Goal: Information Seeking & Learning: Learn about a topic

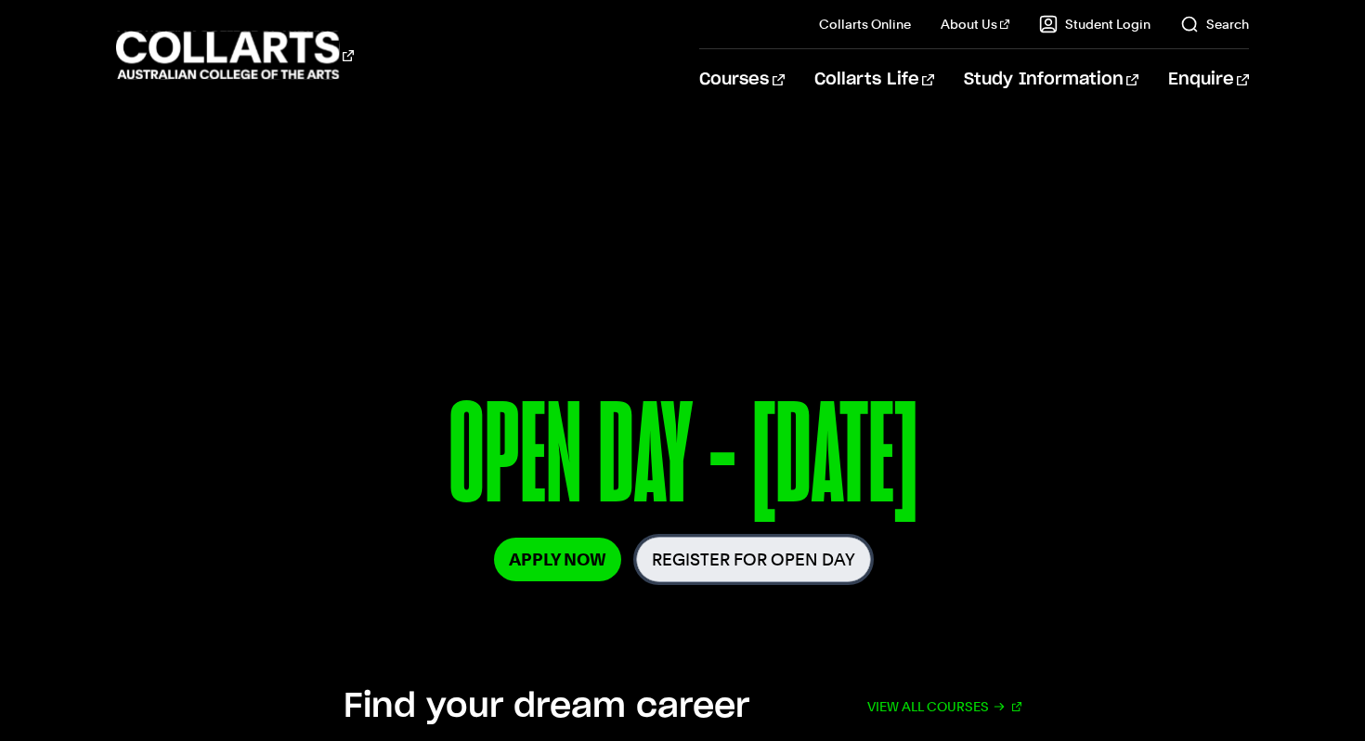
click at [710, 564] on link "Register for Open Day" at bounding box center [753, 559] width 235 height 45
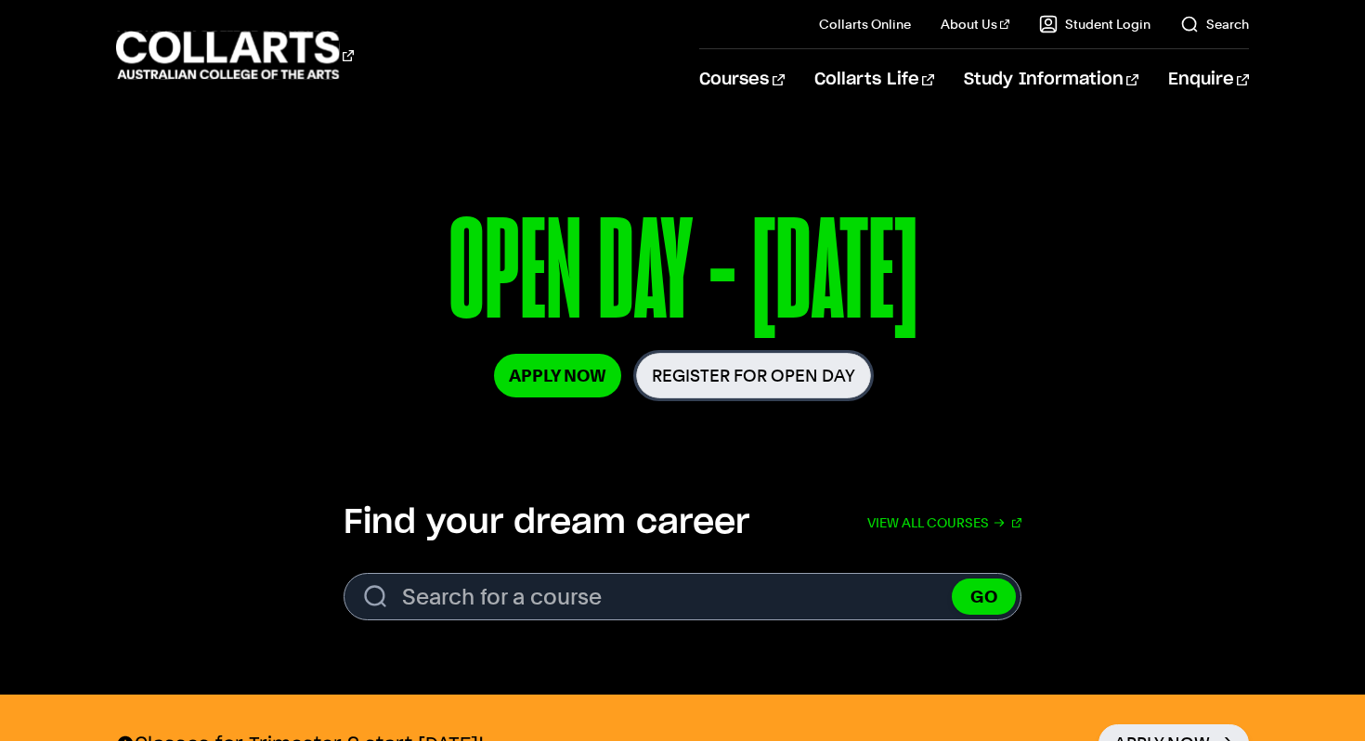
scroll to position [224, 0]
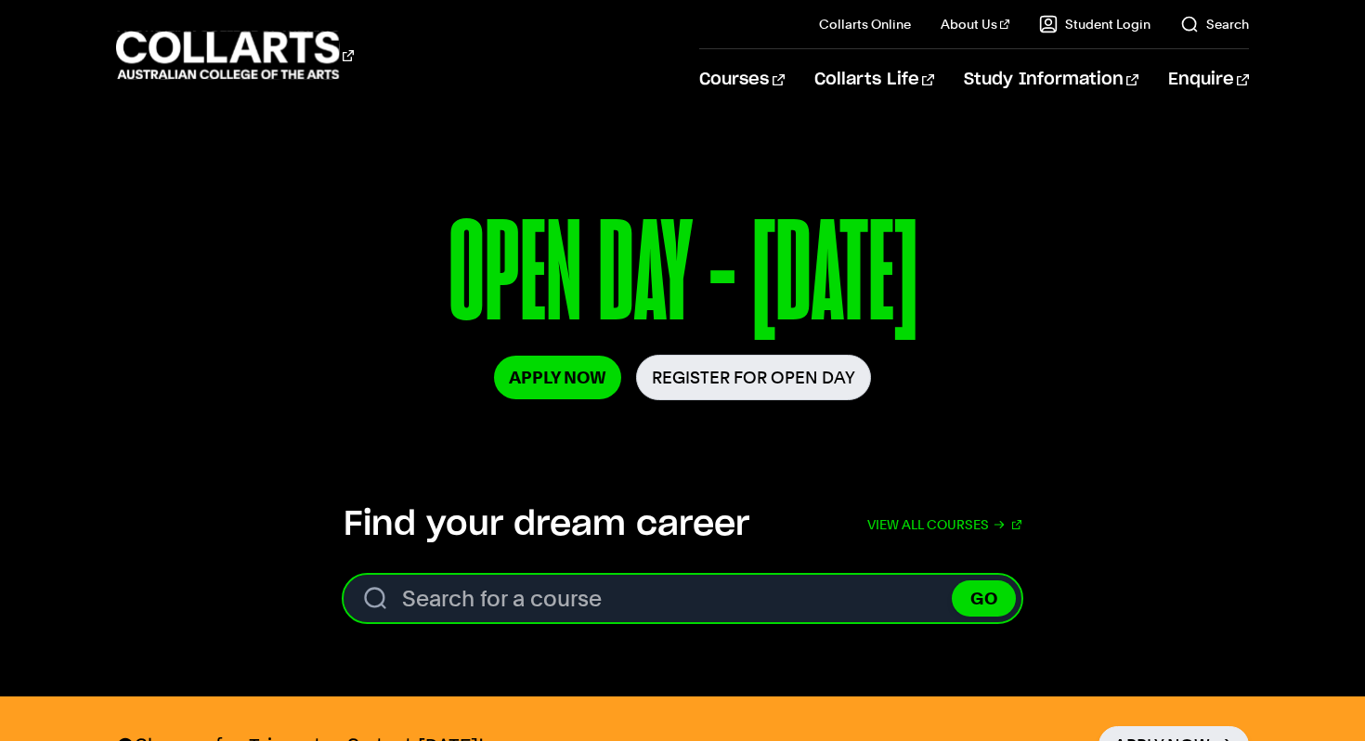
click at [589, 588] on input "Search for a course" at bounding box center [682, 598] width 678 height 47
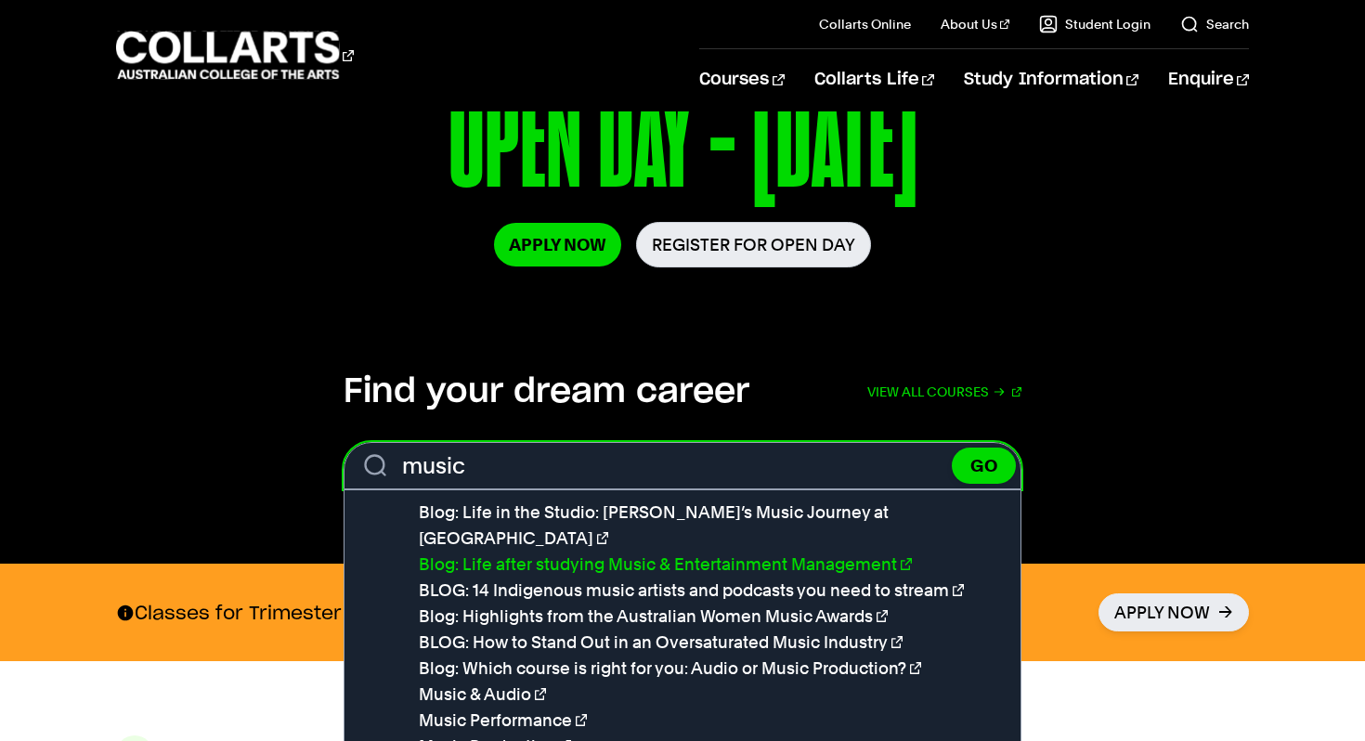
scroll to position [369, 0]
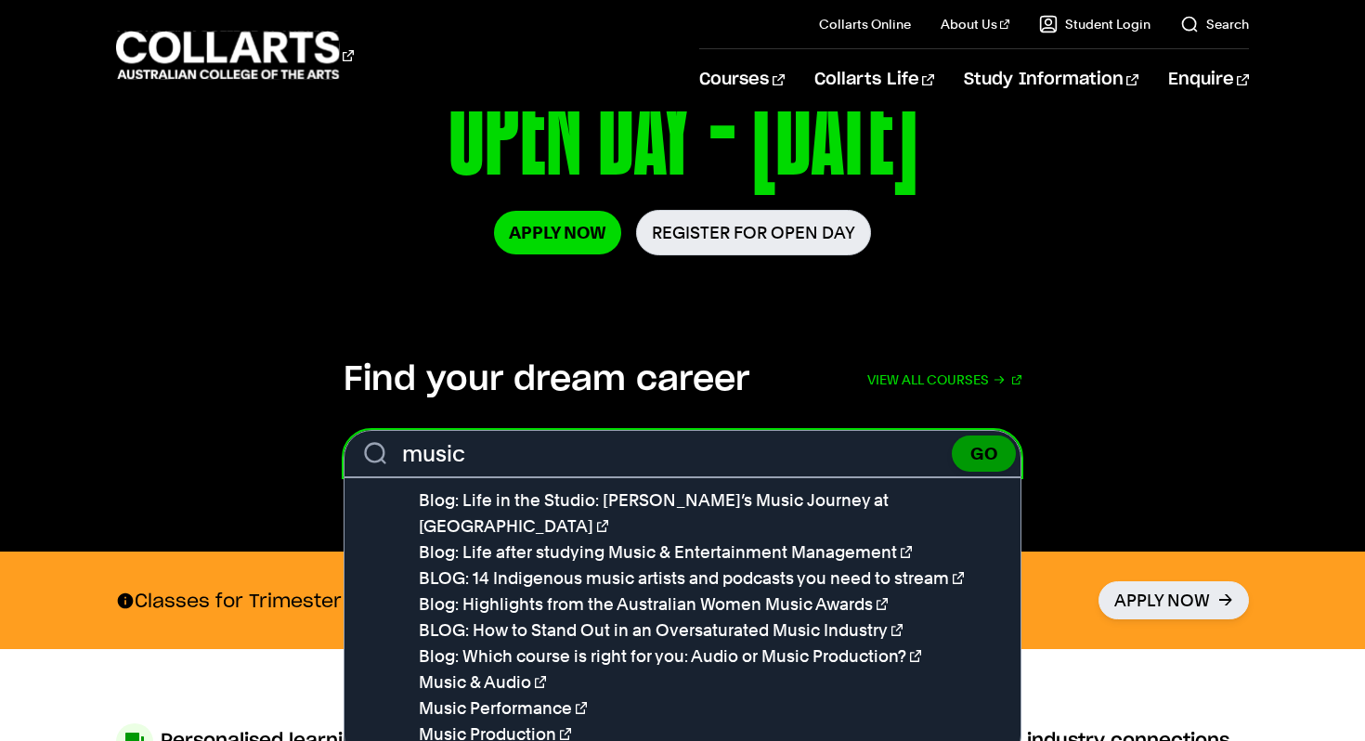
type input "music"
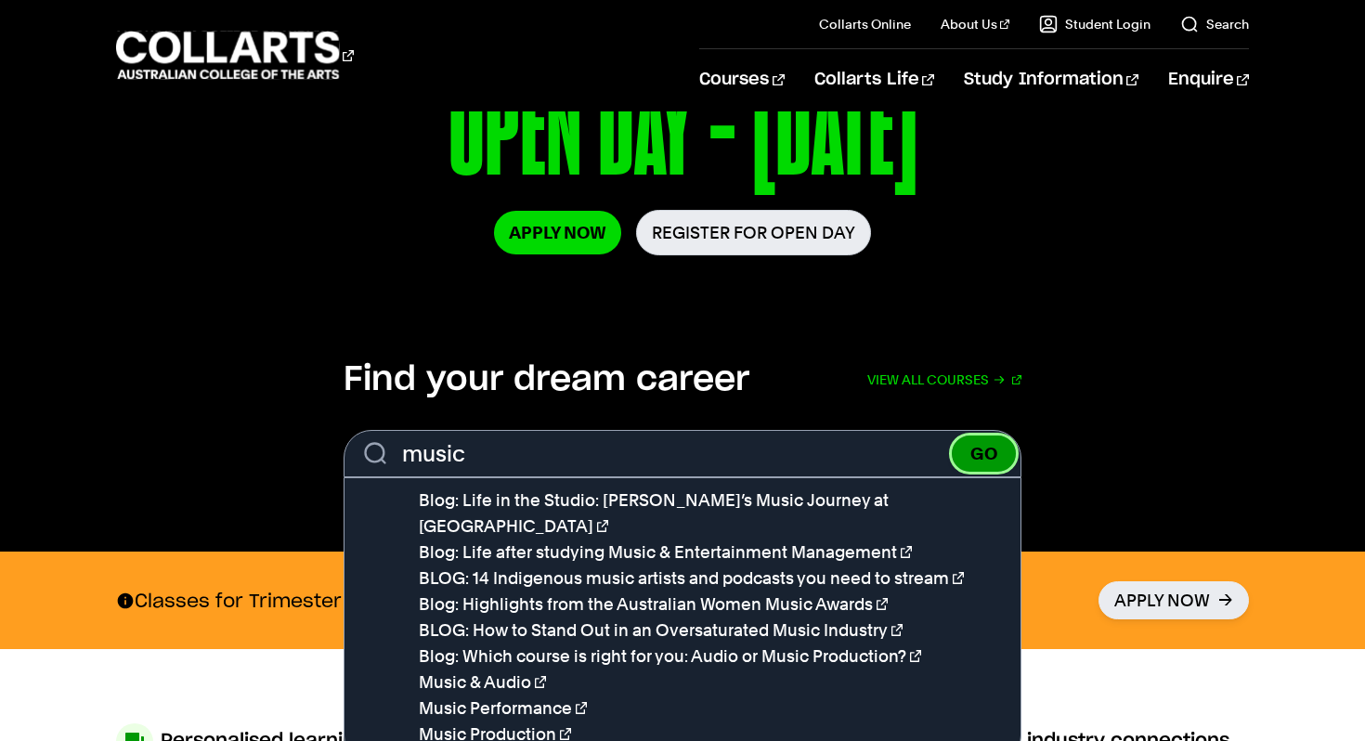
click at [982, 452] on button "GO" at bounding box center [984, 453] width 64 height 36
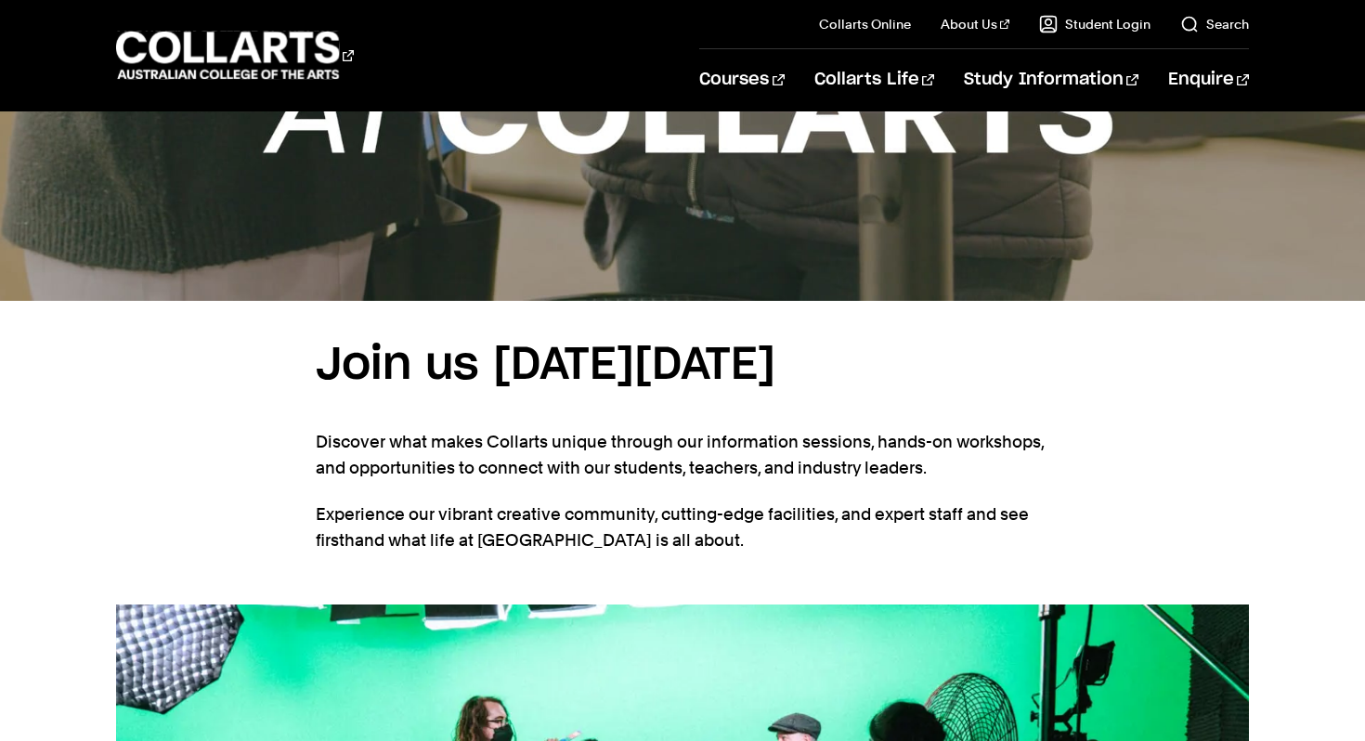
scroll to position [939, 0]
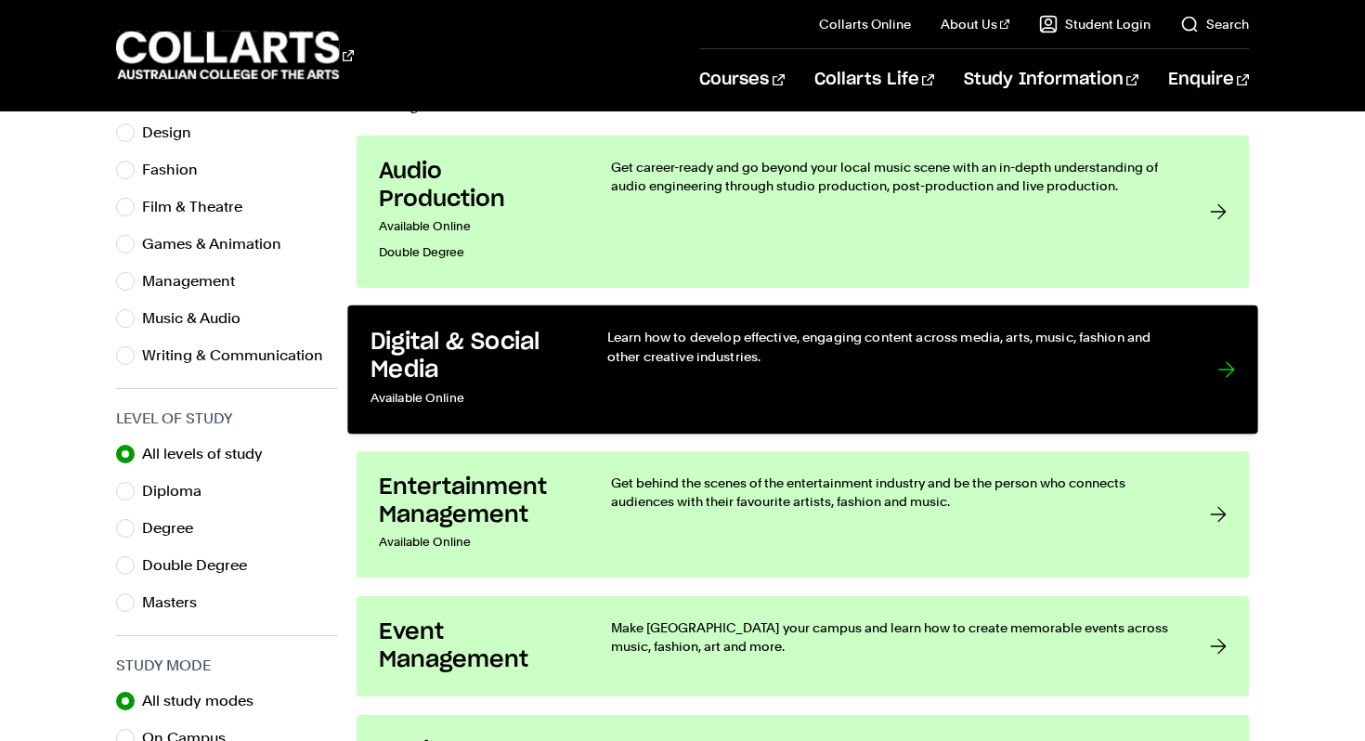
scroll to position [646, 0]
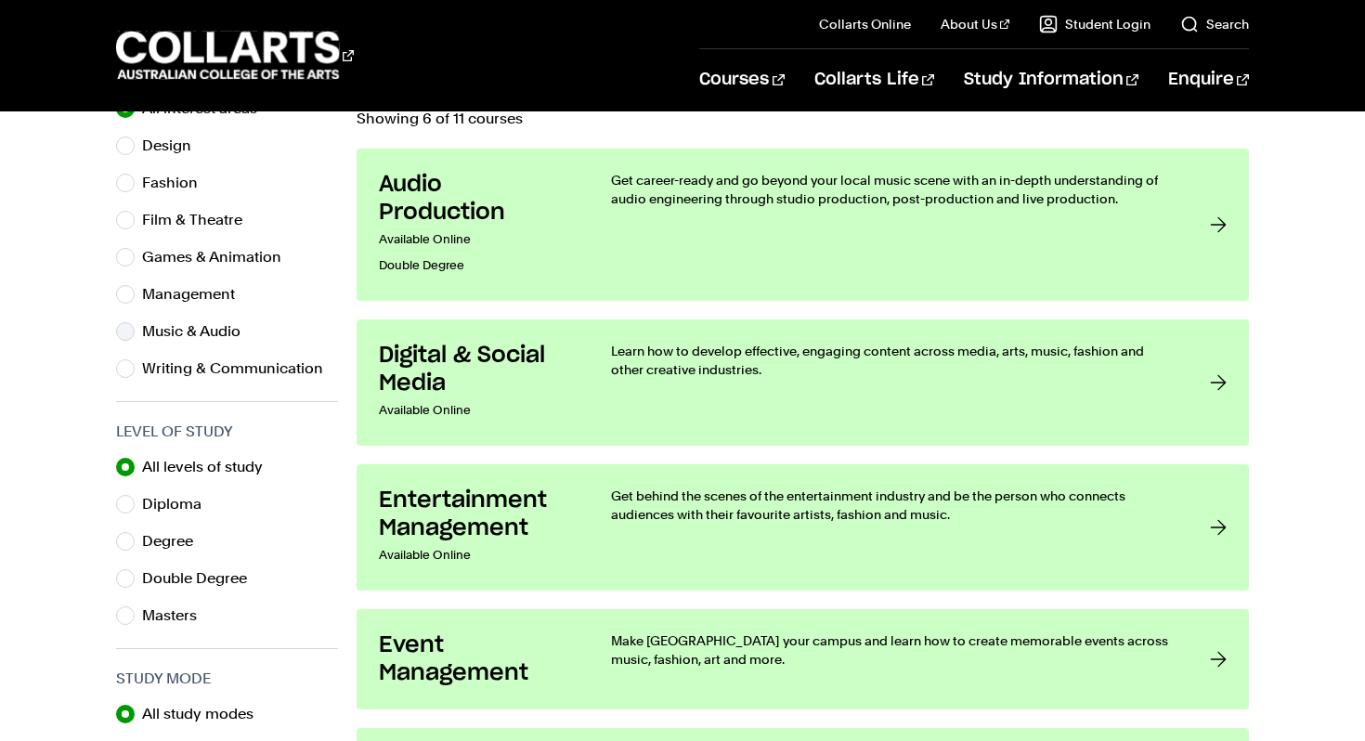
click at [162, 330] on label "Music & Audio" at bounding box center [198, 331] width 113 height 26
click at [135, 330] on input "Music & Audio" at bounding box center [125, 331] width 19 height 19
radio input "true"
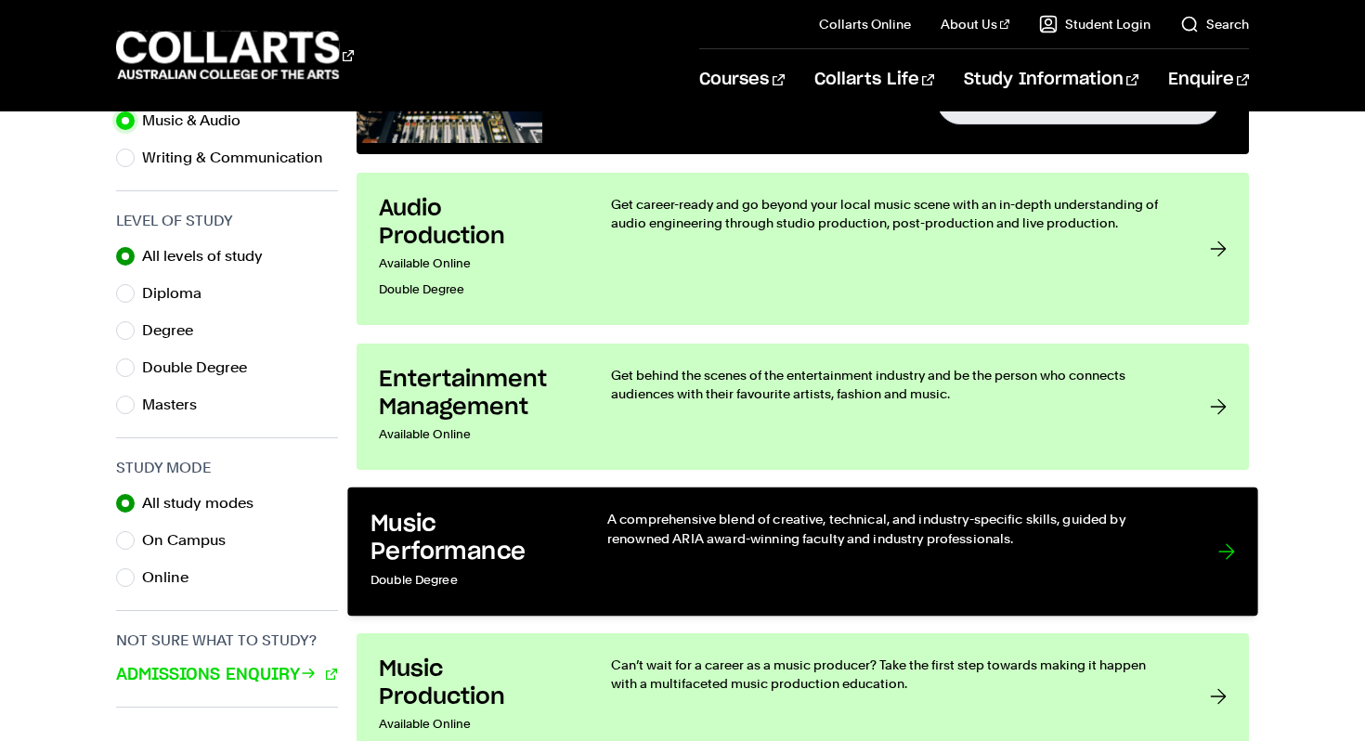
scroll to position [849, 0]
